Goal: Navigation & Orientation: Find specific page/section

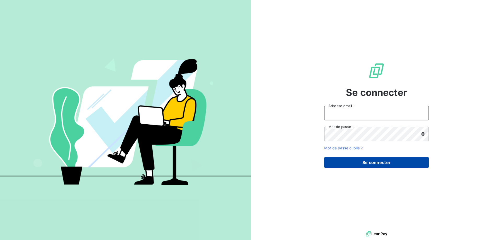
type input "compta@ardechefrais.fr"
click at [365, 164] on button "Se connecter" at bounding box center [377, 162] width 105 height 11
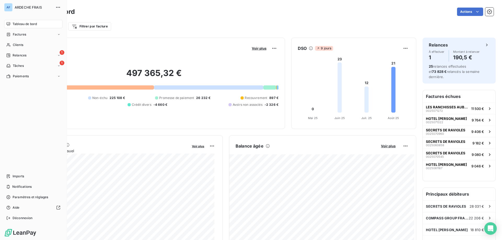
click at [7, 49] on nav "Tableau de bord Factures Clients 1 Relances 1 Tâches Paiements" at bounding box center [33, 50] width 58 height 61
click at [9, 46] on icon at bounding box center [8, 45] width 4 height 4
